Goal: Obtain resource: Obtain resource

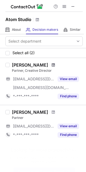
click at [51, 66] on span at bounding box center [52, 65] width 3 height 4
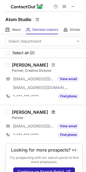
click at [51, 112] on span at bounding box center [52, 112] width 3 height 4
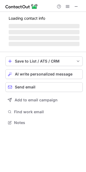
scroll to position [117, 86]
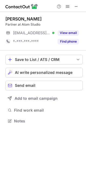
scroll to position [117, 86]
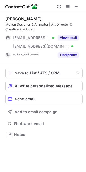
scroll to position [131, 86]
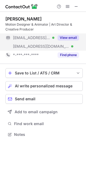
click at [73, 40] on div "View email" at bounding box center [66, 37] width 24 height 9
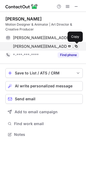
click at [76, 48] on span at bounding box center [76, 46] width 4 height 4
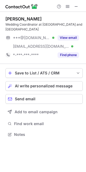
scroll to position [131, 86]
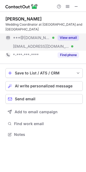
click at [72, 34] on div "View email" at bounding box center [66, 37] width 24 height 9
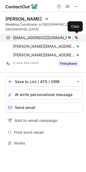
scroll to position [139, 86]
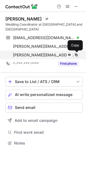
click at [76, 55] on span at bounding box center [76, 55] width 4 height 4
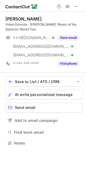
scroll to position [139, 86]
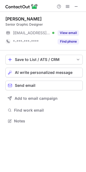
scroll to position [117, 86]
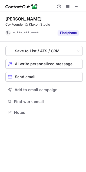
scroll to position [108, 86]
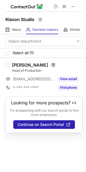
click at [51, 65] on span at bounding box center [52, 65] width 3 height 4
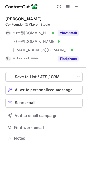
scroll to position [134, 86]
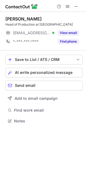
scroll to position [117, 86]
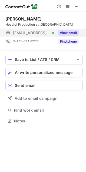
click at [65, 33] on button "View email" at bounding box center [67, 32] width 21 height 5
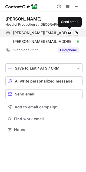
scroll to position [126, 86]
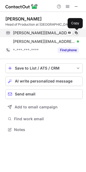
click at [76, 32] on span at bounding box center [76, 33] width 4 height 4
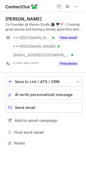
scroll to position [139, 86]
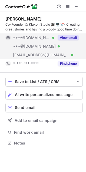
click at [64, 39] on button "View email" at bounding box center [67, 37] width 21 height 5
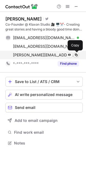
click at [77, 55] on span at bounding box center [76, 55] width 4 height 4
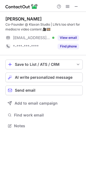
scroll to position [122, 86]
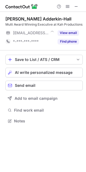
scroll to position [117, 86]
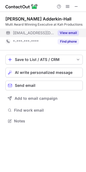
click at [65, 31] on button "View email" at bounding box center [67, 32] width 21 height 5
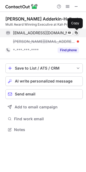
click at [77, 33] on span at bounding box center [76, 33] width 4 height 4
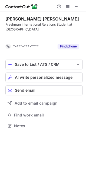
scroll to position [113, 86]
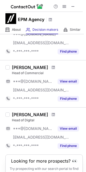
scroll to position [54, 0]
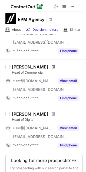
click at [51, 68] on span at bounding box center [52, 67] width 3 height 4
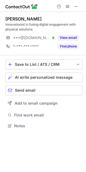
scroll to position [122, 86]
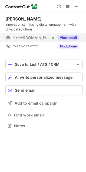
click at [71, 38] on button "View email" at bounding box center [67, 37] width 21 height 5
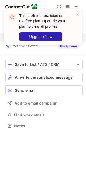
click at [76, 13] on span at bounding box center [77, 13] width 4 height 5
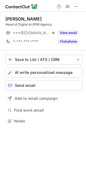
scroll to position [117, 86]
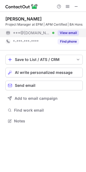
click at [69, 36] on button "View email" at bounding box center [67, 32] width 21 height 5
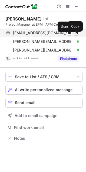
scroll to position [139, 86]
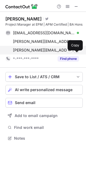
click at [78, 53] on button at bounding box center [75, 49] width 5 height 5
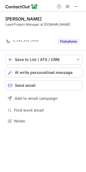
scroll to position [108, 86]
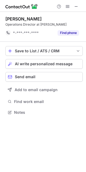
scroll to position [108, 86]
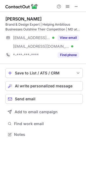
scroll to position [131, 86]
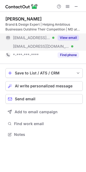
click at [66, 38] on button "View email" at bounding box center [67, 37] width 21 height 5
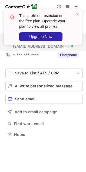
click at [77, 14] on span at bounding box center [77, 13] width 4 height 5
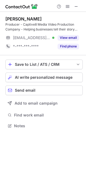
scroll to position [122, 86]
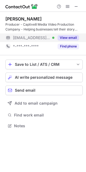
click at [71, 40] on button "View email" at bounding box center [67, 37] width 21 height 5
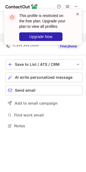
click at [78, 15] on span at bounding box center [77, 13] width 4 height 5
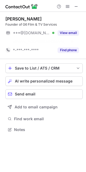
scroll to position [117, 86]
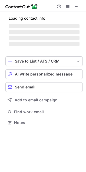
scroll to position [126, 86]
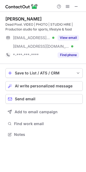
scroll to position [131, 86]
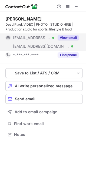
click at [68, 39] on button "View email" at bounding box center [67, 37] width 21 height 5
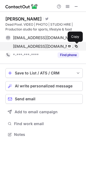
click at [77, 46] on span at bounding box center [76, 46] width 4 height 4
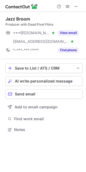
scroll to position [126, 86]
click at [67, 32] on button "View email" at bounding box center [67, 32] width 21 height 5
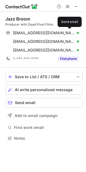
scroll to position [134, 86]
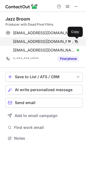
click at [77, 41] on span at bounding box center [76, 41] width 4 height 4
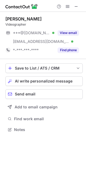
scroll to position [126, 86]
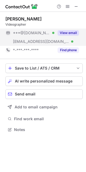
click at [75, 30] on button "View email" at bounding box center [67, 32] width 21 height 5
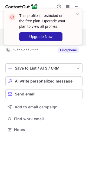
click at [78, 14] on span at bounding box center [77, 13] width 4 height 5
